Goal: Information Seeking & Learning: Learn about a topic

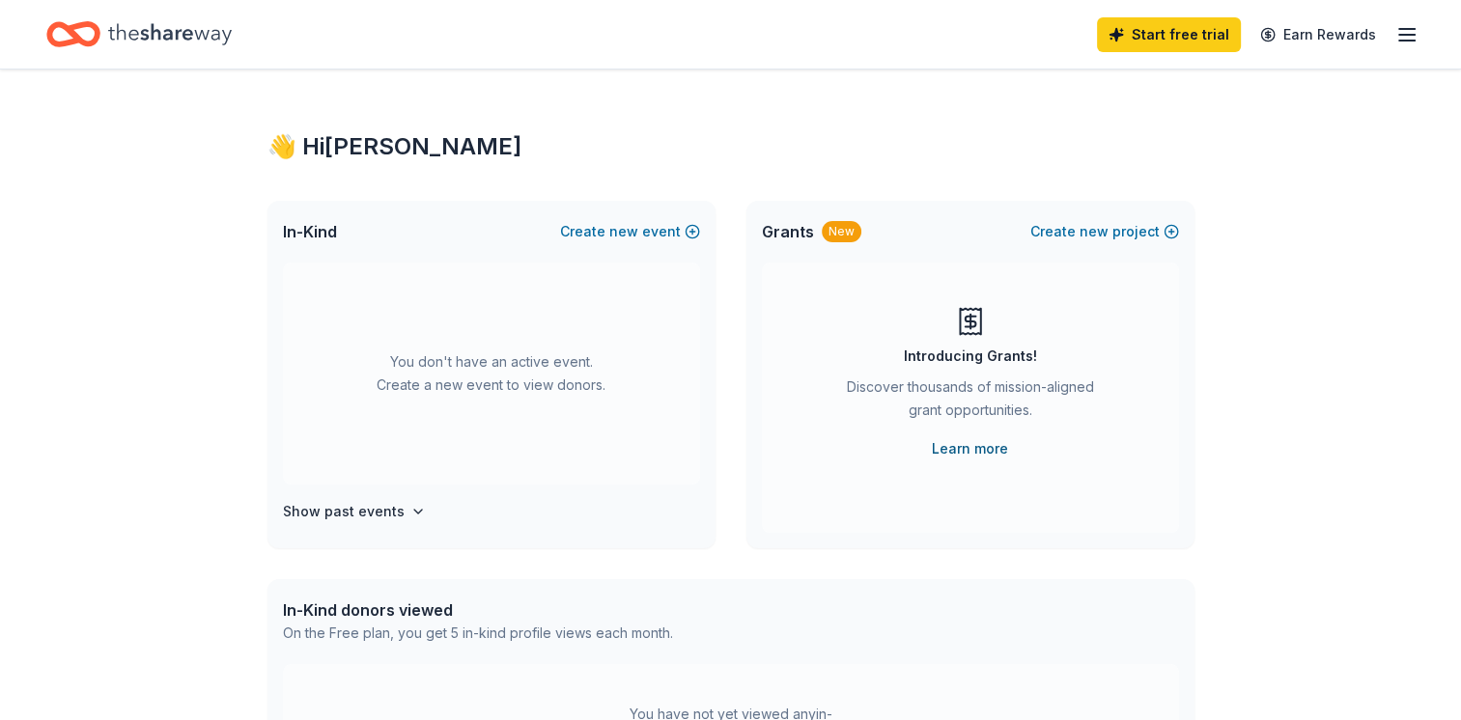
click at [968, 450] on link "Learn more" at bounding box center [970, 448] width 76 height 23
click at [153, 44] on icon "Home" at bounding box center [170, 34] width 124 height 40
click at [166, 34] on icon "Home" at bounding box center [170, 33] width 124 height 21
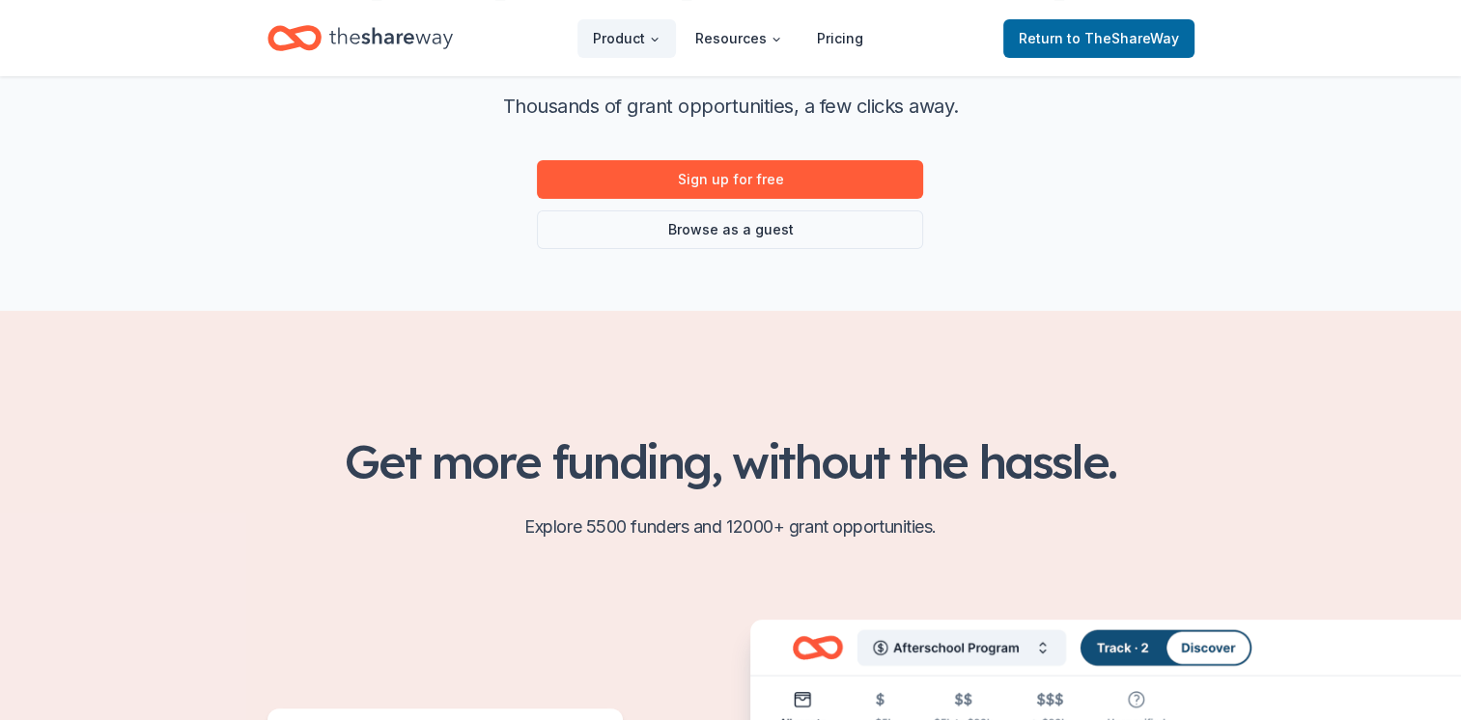
scroll to position [193, 0]
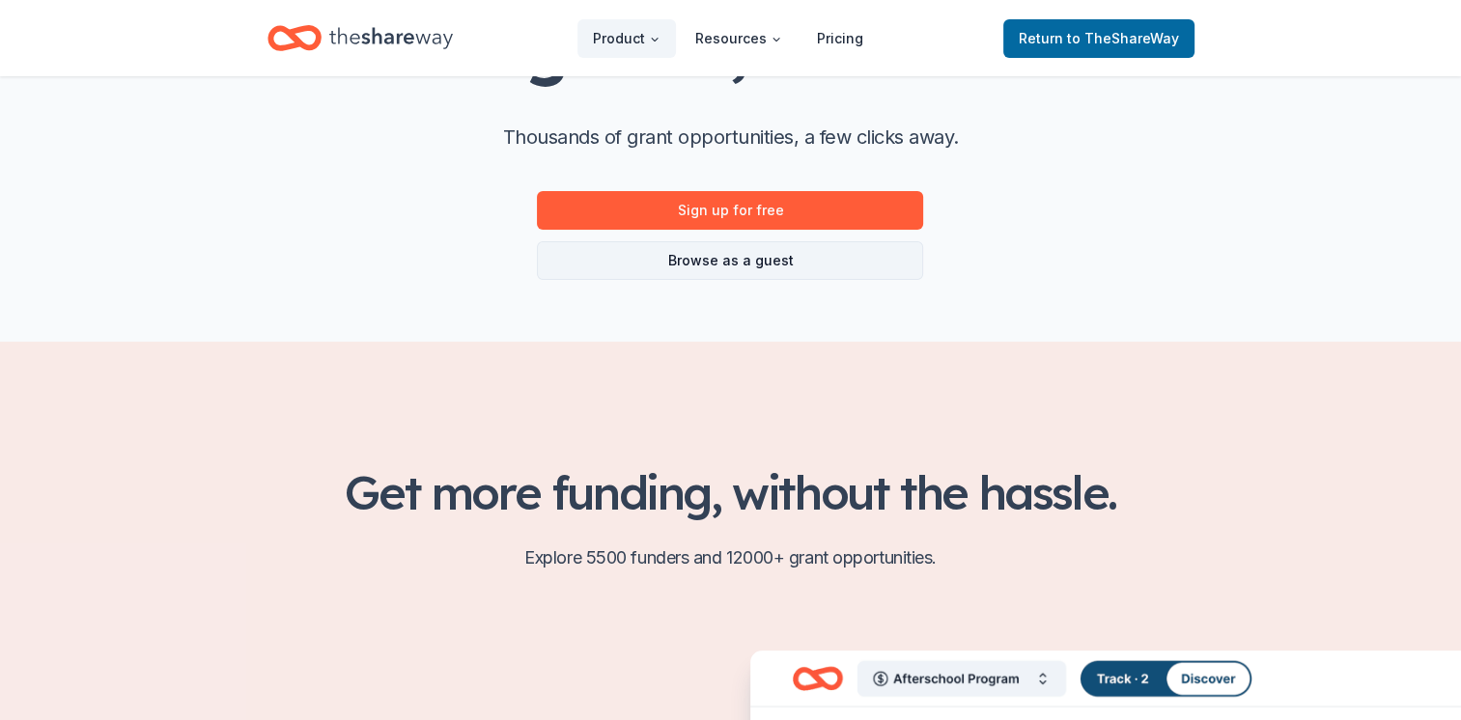
click at [786, 260] on link "Browse as a guest" at bounding box center [730, 260] width 386 height 39
click at [722, 268] on link "Browse as a guest" at bounding box center [730, 260] width 386 height 39
click at [723, 258] on link "Browse as a guest" at bounding box center [730, 260] width 386 height 39
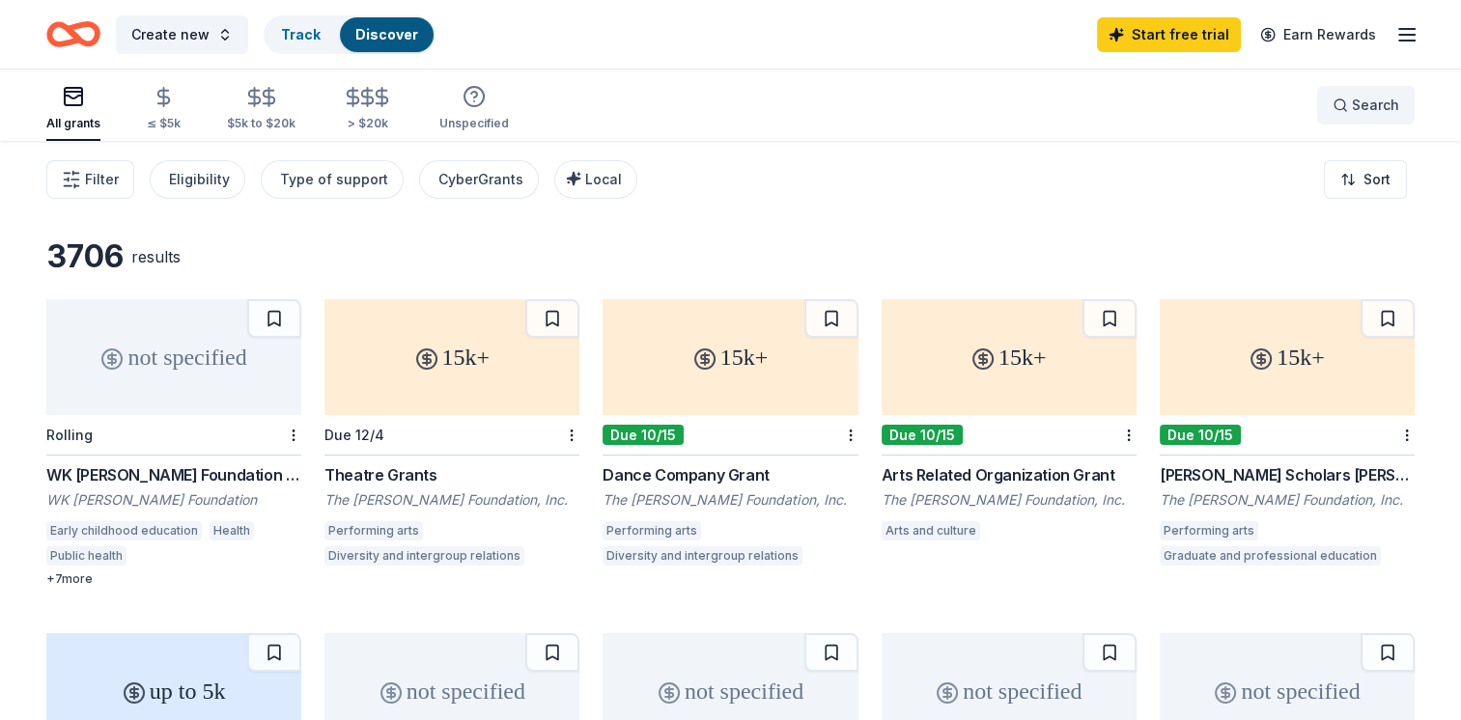
click at [1332, 108] on button "Search" at bounding box center [1365, 105] width 97 height 39
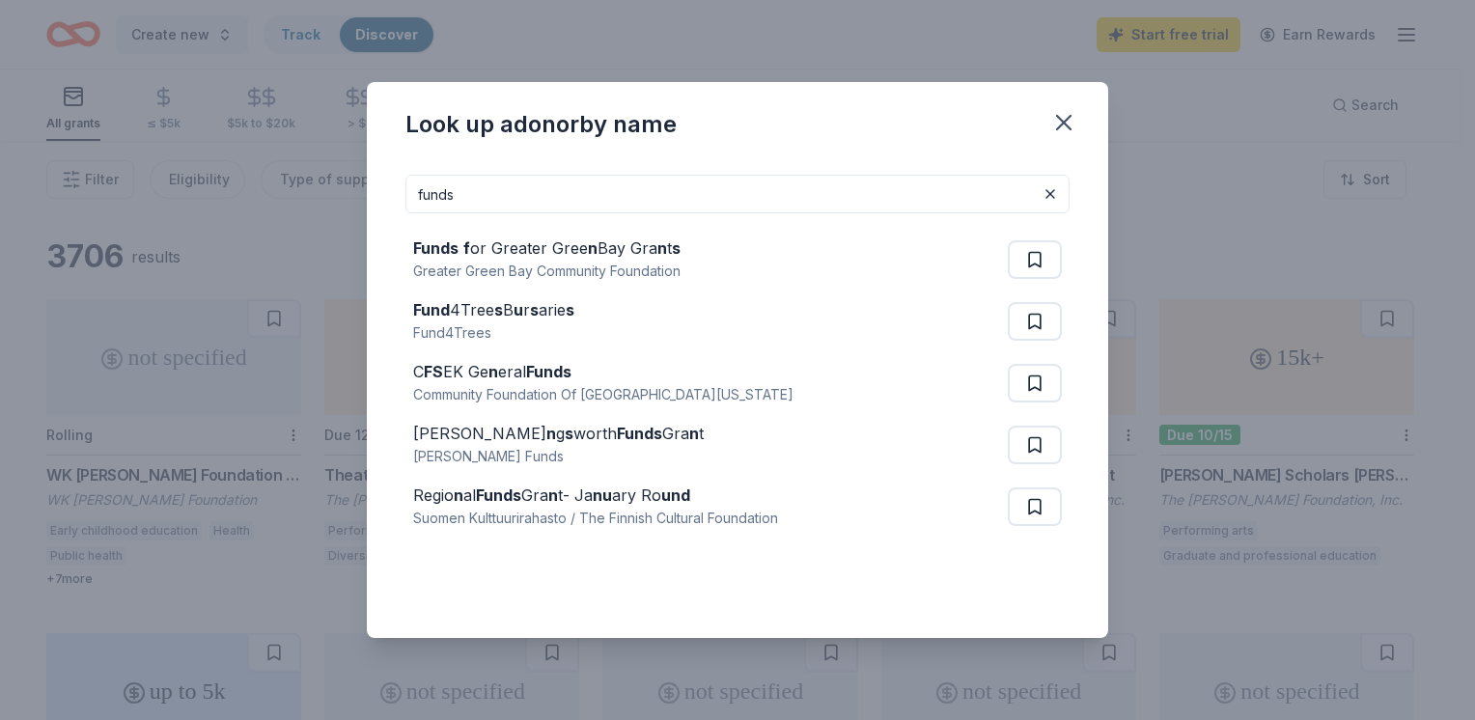
drag, startPoint x: 475, startPoint y: 191, endPoint x: 315, endPoint y: 199, distance: 160.4
click at [315, 199] on div "Look up a donor by name funds Funds f or Greater Gree n Bay Gra n t s Greater G…" at bounding box center [737, 360] width 1475 height 720
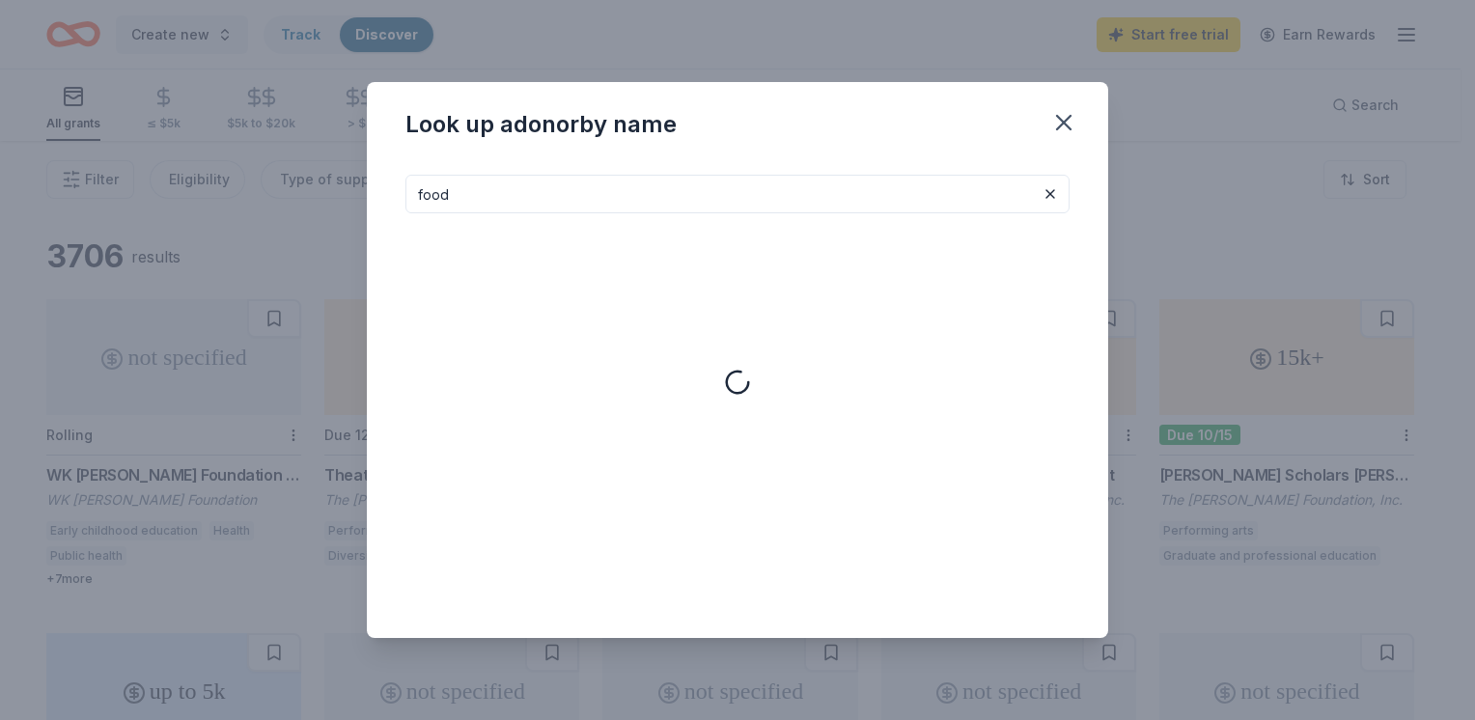
type input "food"
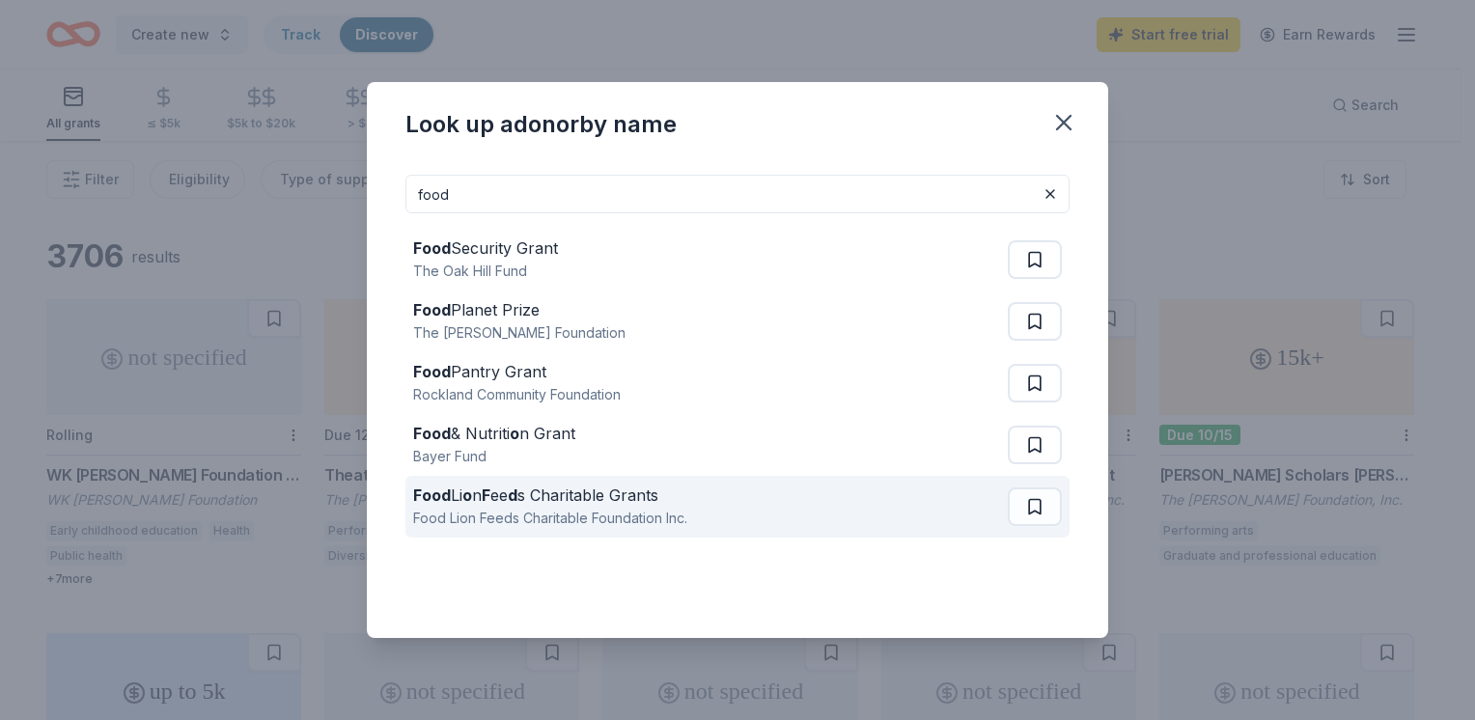
click at [606, 512] on div "Food Lion Feeds Charitable Foundation Inc." at bounding box center [550, 518] width 274 height 23
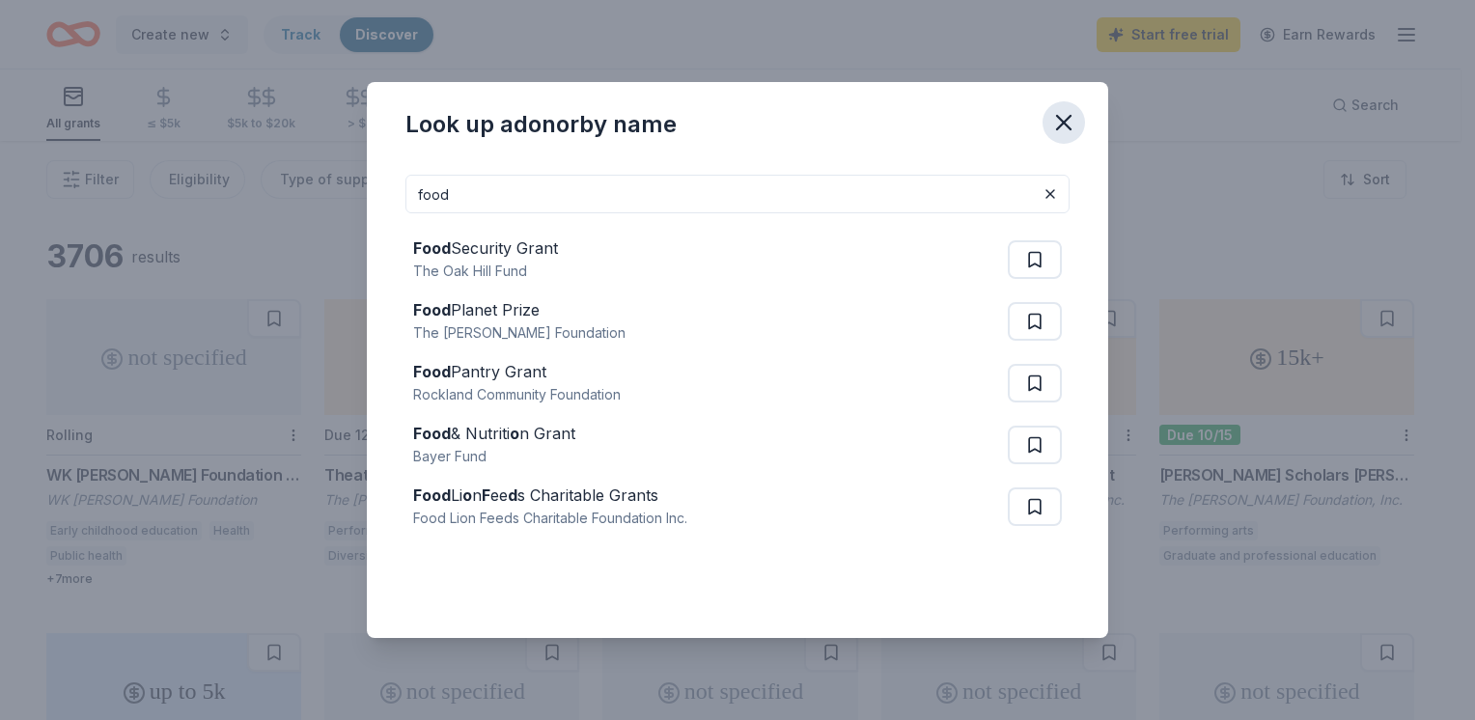
click at [1066, 124] on icon "button" at bounding box center [1064, 123] width 14 height 14
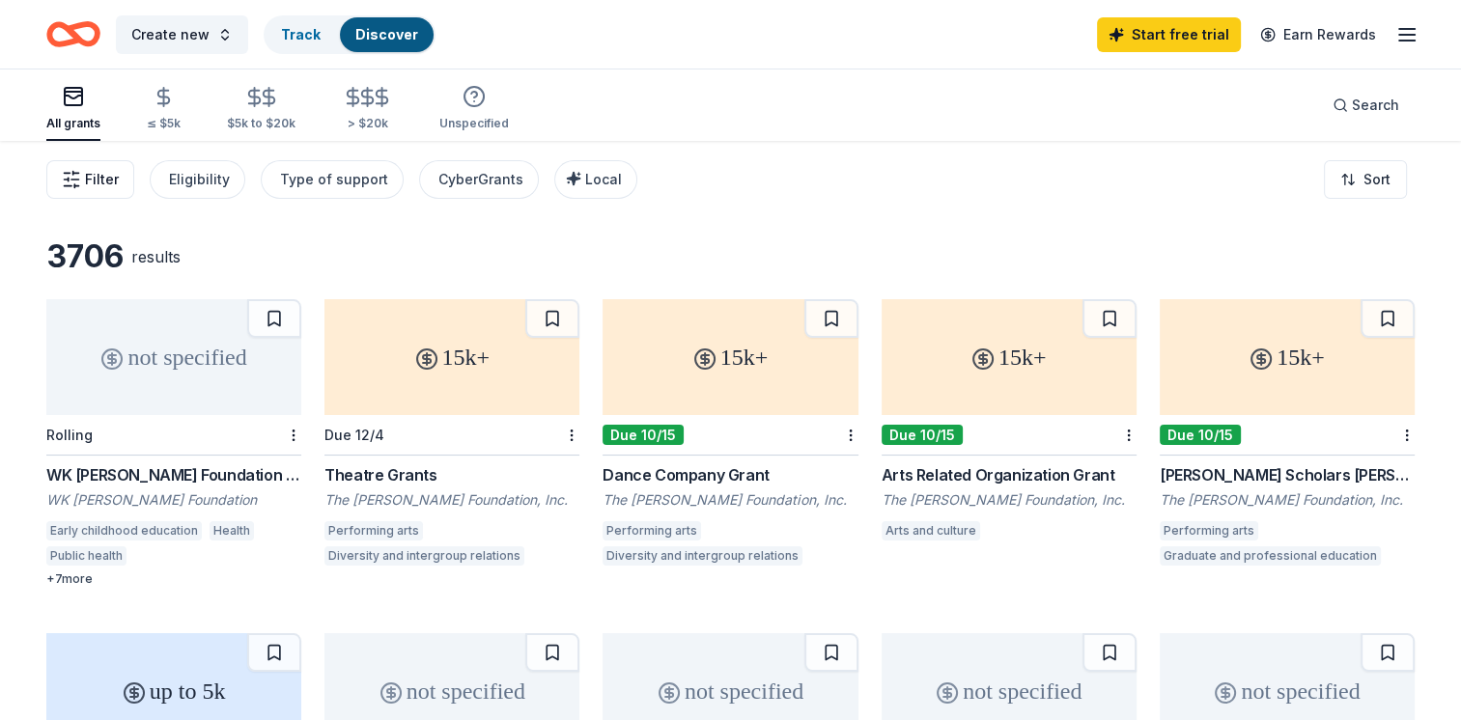
click at [89, 183] on span "Filter" at bounding box center [102, 179] width 34 height 23
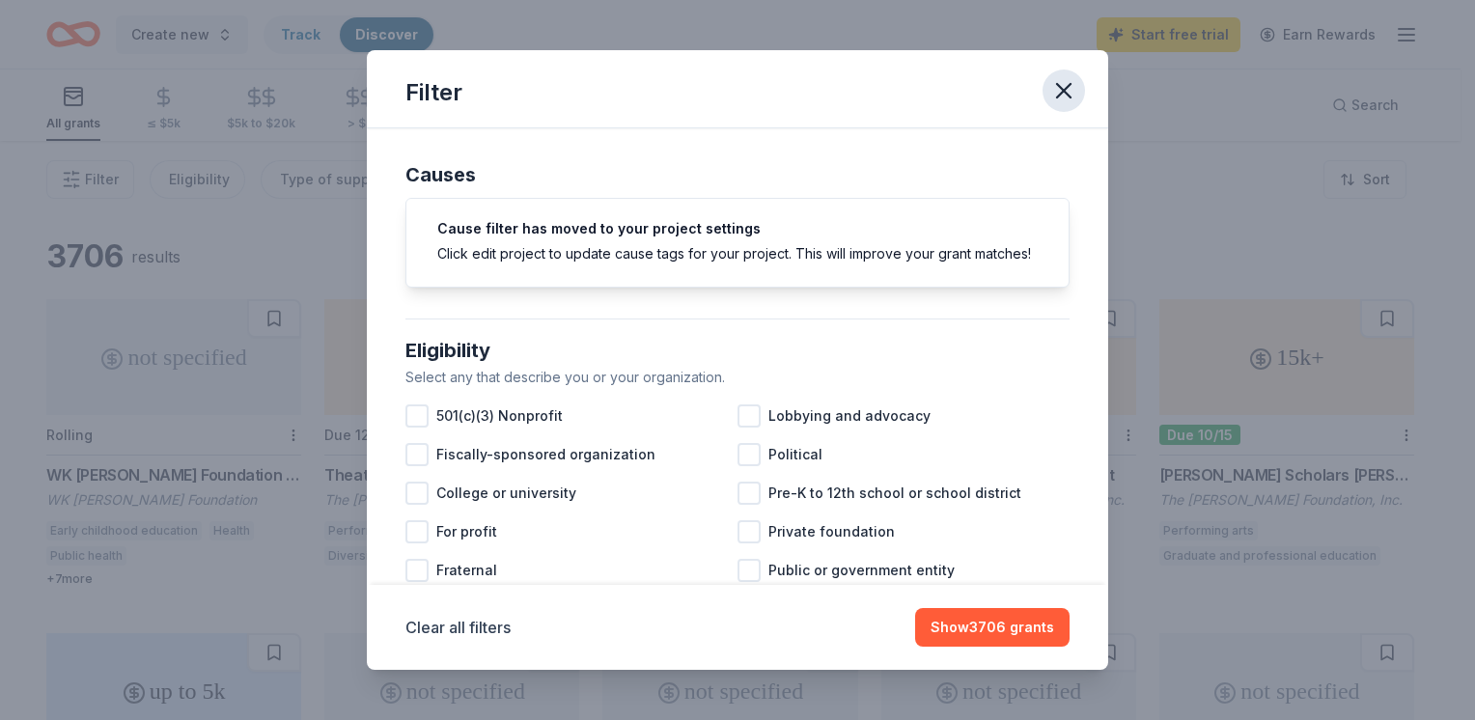
click at [1064, 89] on icon "button" at bounding box center [1064, 91] width 14 height 14
